Goal: Find specific page/section: Find specific page/section

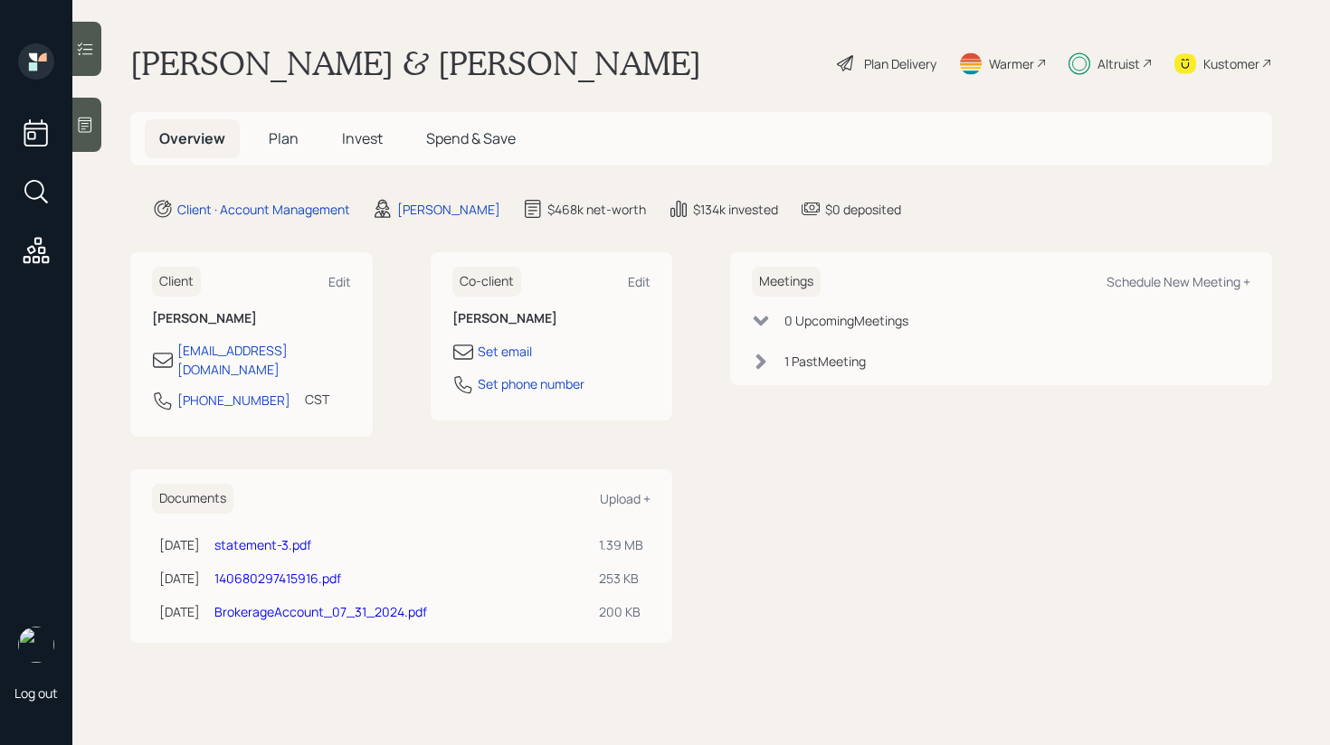
click at [93, 49] on icon at bounding box center [85, 49] width 18 height 18
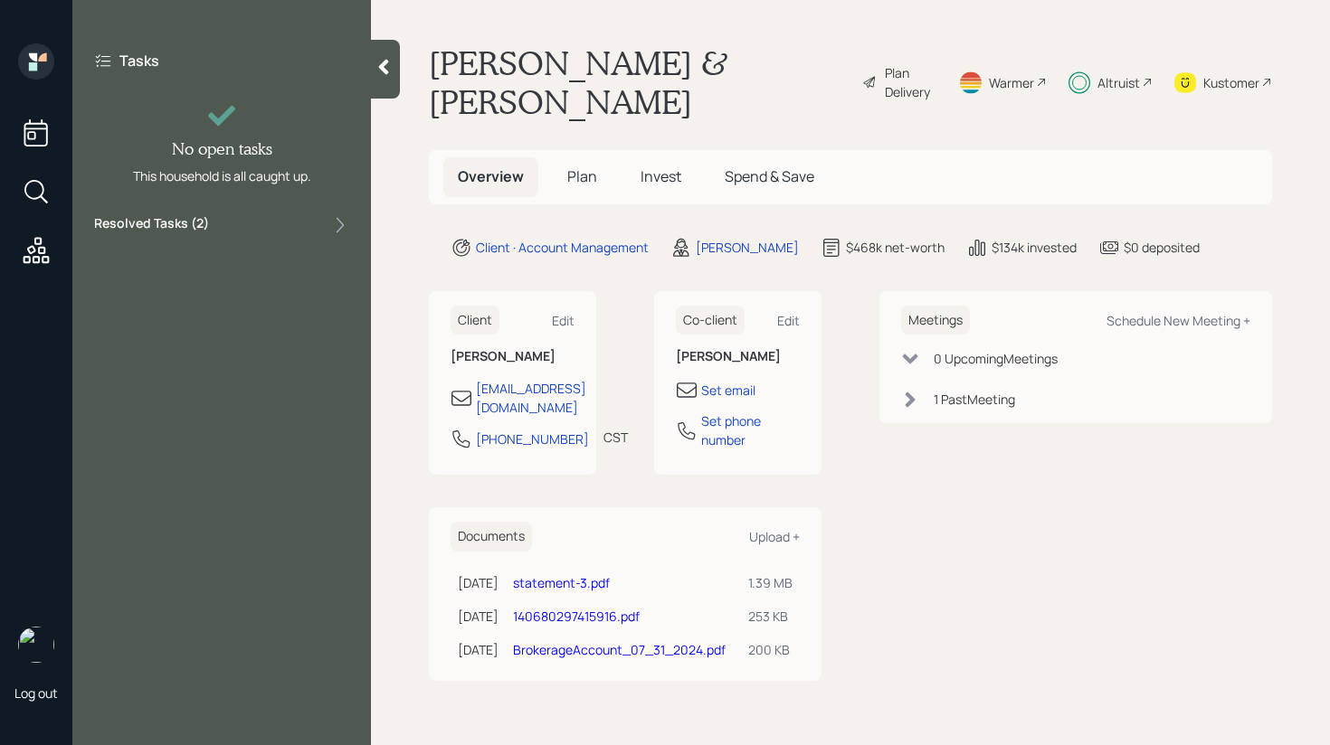
click at [327, 224] on div "Resolved Tasks ( 2 )" at bounding box center [221, 225] width 255 height 22
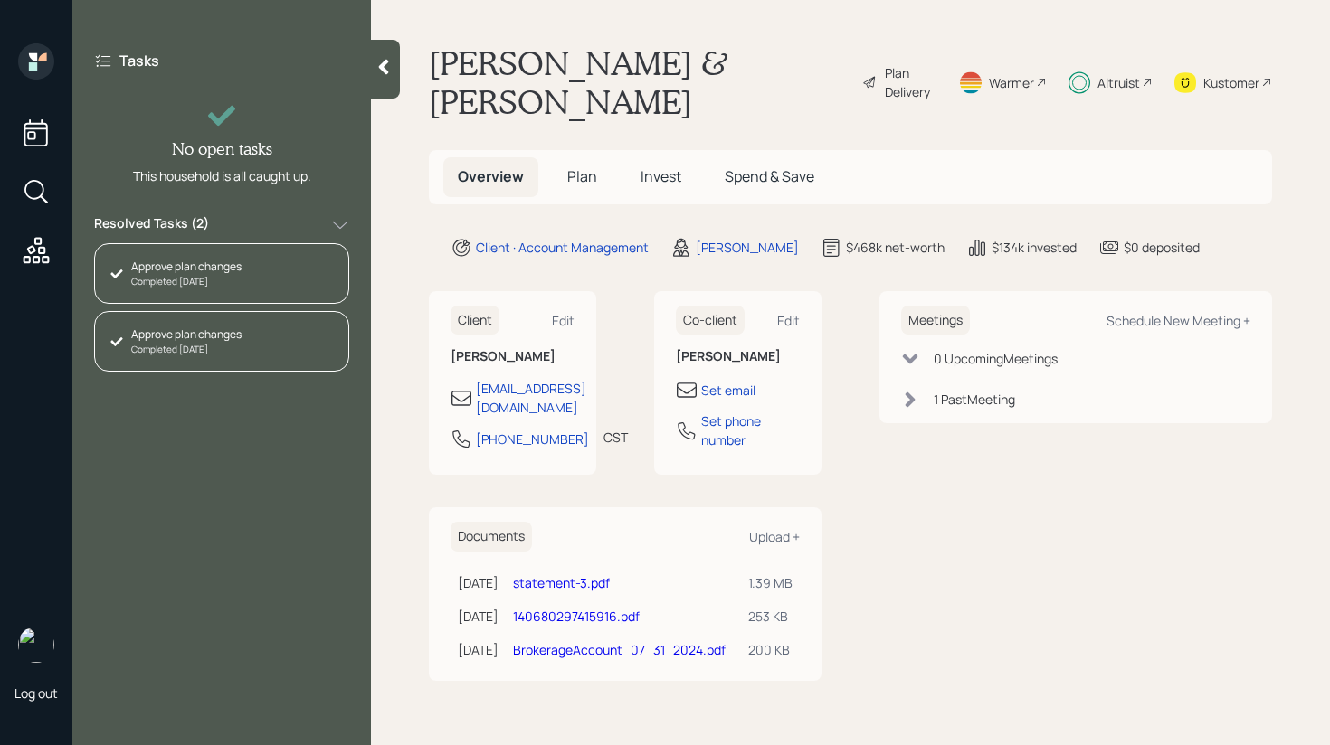
click at [325, 224] on div "Resolved Tasks ( 2 )" at bounding box center [221, 225] width 255 height 22
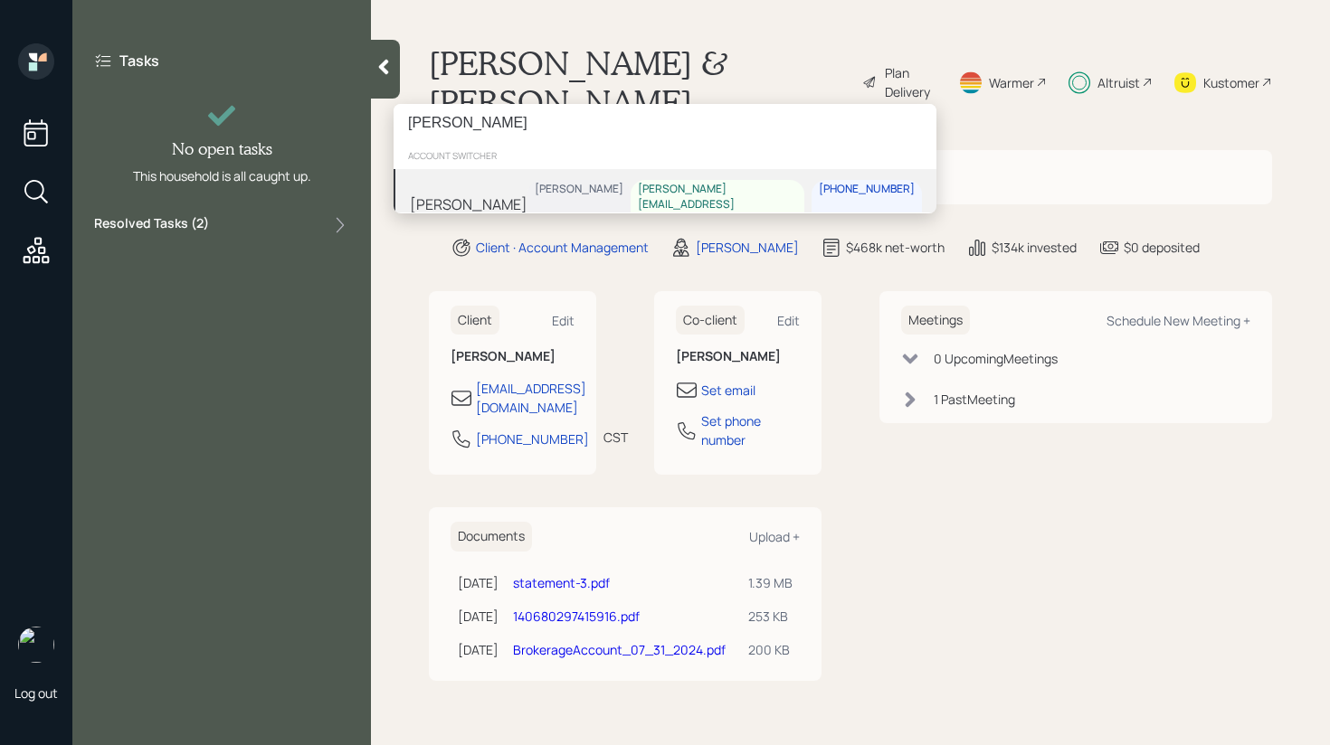
type input "[PERSON_NAME]"
click at [501, 192] on div "[PERSON_NAME] [PERSON_NAME] [PERSON_NAME][EMAIL_ADDRESS][DOMAIN_NAME] [PHONE_NU…" at bounding box center [665, 204] width 543 height 71
